Goal: Task Accomplishment & Management: Manage account settings

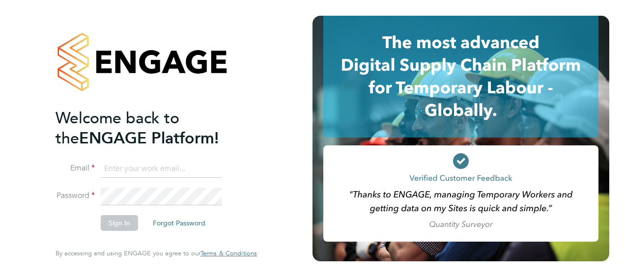
type input "gary.french@vistry.co.uk"
click at [196, 155] on ng-template "Welcome back to the ENGAGE Platform! Email gary.french@vistry.co.uk Password Si…" at bounding box center [152, 174] width 192 height 132
click at [125, 220] on button "Sign In" at bounding box center [119, 223] width 37 height 16
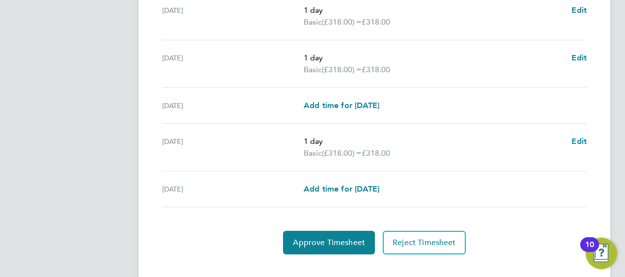
scroll to position [439, 0]
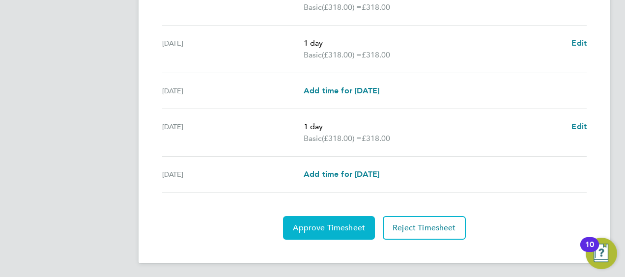
click at [320, 223] on span "Approve Timesheet" at bounding box center [329, 228] width 72 height 10
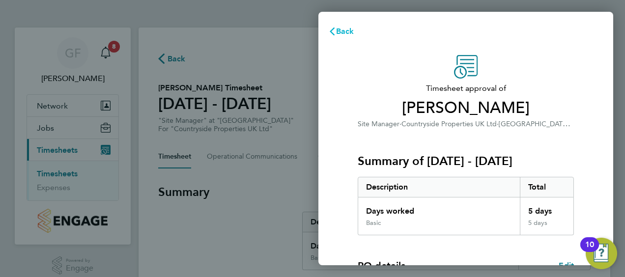
click at [351, 31] on span "Back" at bounding box center [345, 31] width 18 height 9
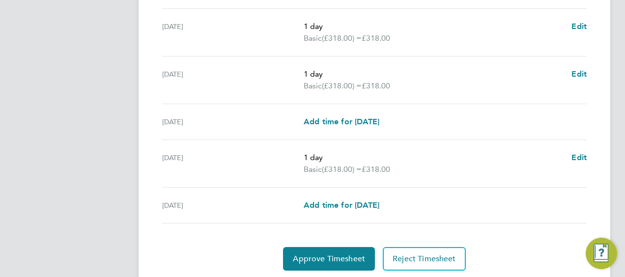
scroll to position [439, 0]
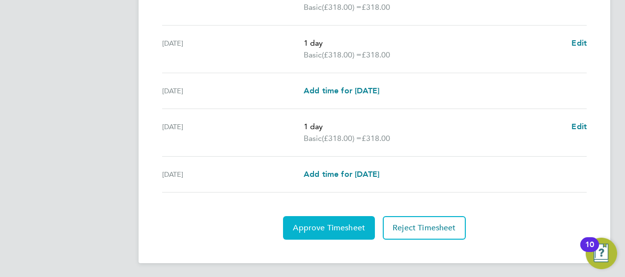
click at [336, 227] on span "Approve Timesheet" at bounding box center [329, 228] width 72 height 10
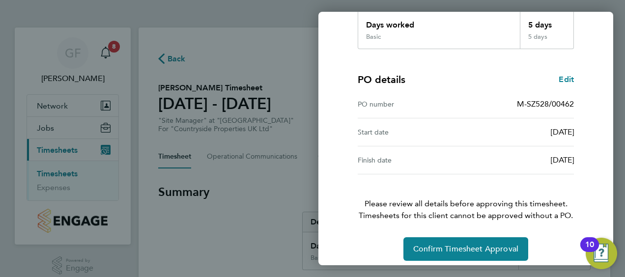
scroll to position [193, 0]
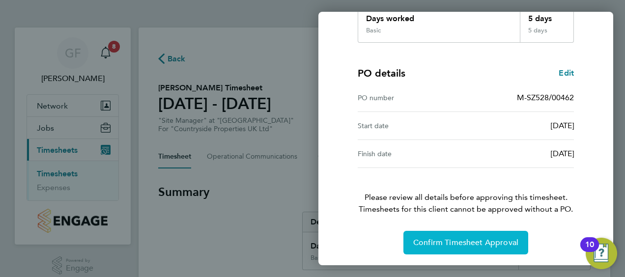
click at [461, 238] on span "Confirm Timesheet Approval" at bounding box center [465, 243] width 105 height 10
